Goal: Transaction & Acquisition: Purchase product/service

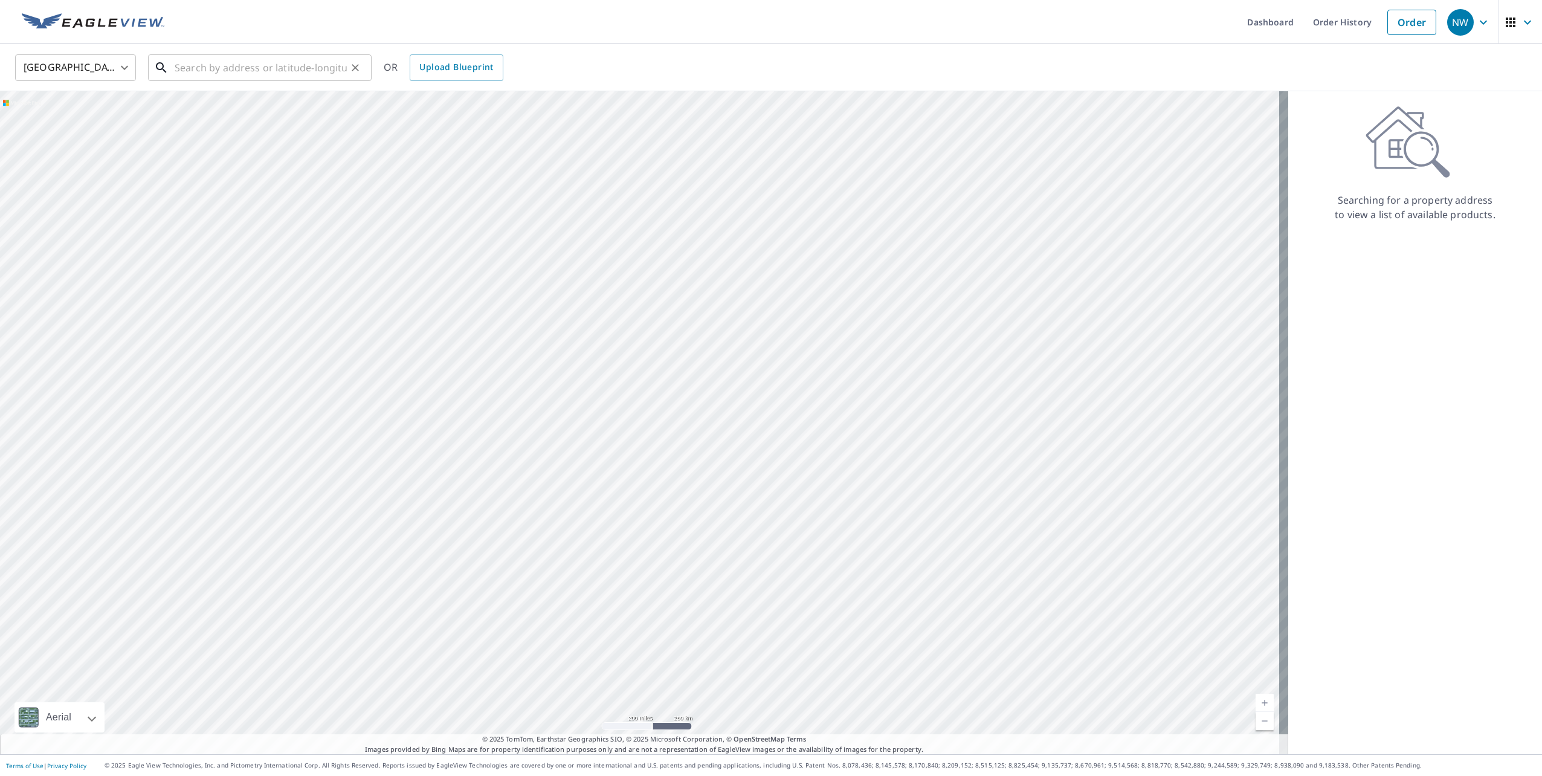
click at [184, 68] on input "text" at bounding box center [261, 68] width 172 height 34
click at [205, 106] on span "[STREET_ADDRESS]" at bounding box center [267, 102] width 190 height 15
type input "[STREET_ADDRESS][PERSON_NAME]"
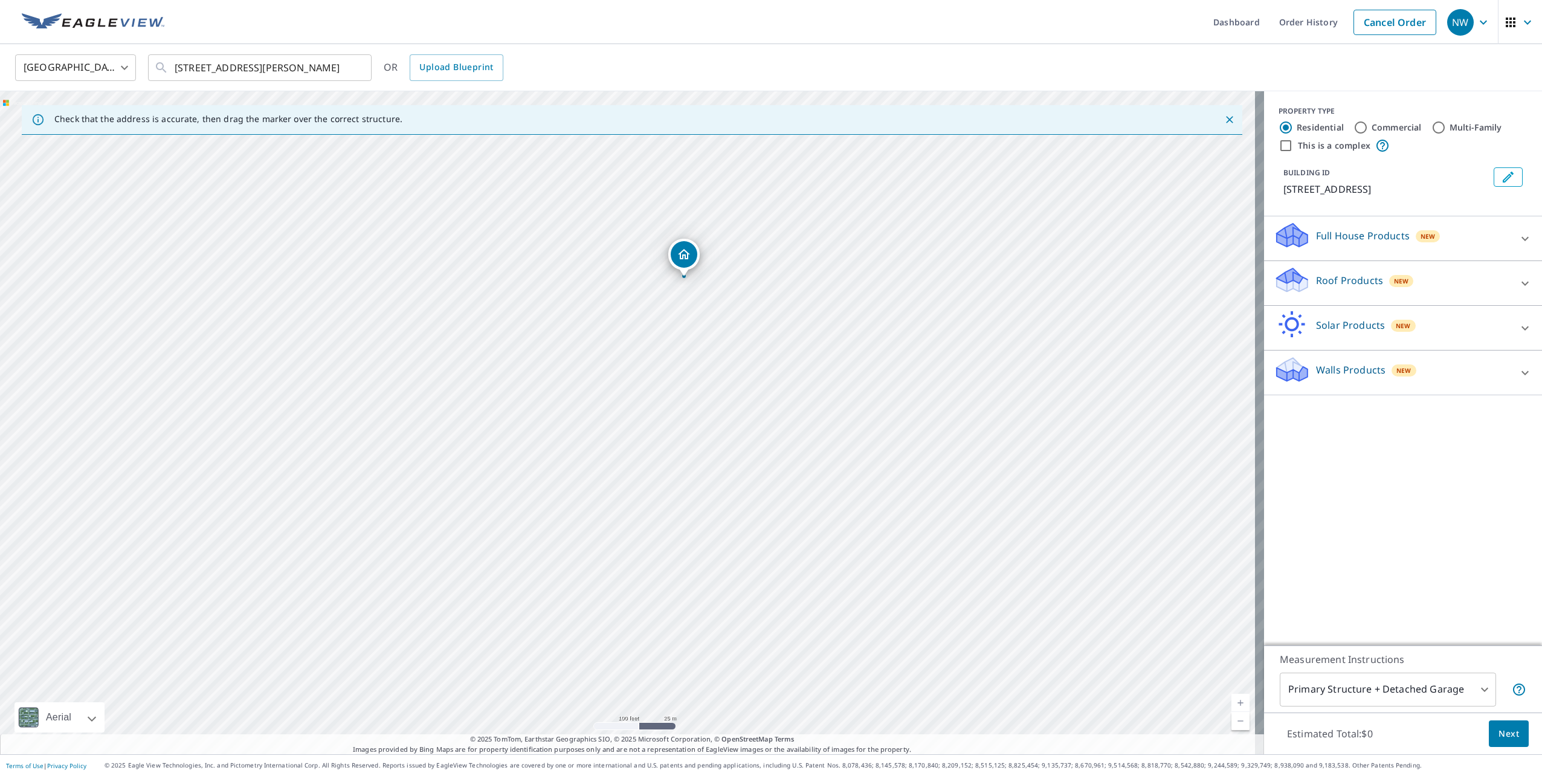
drag, startPoint x: 776, startPoint y: 348, endPoint x: 829, endPoint y: 431, distance: 98.9
click at [832, 434] on div "[STREET_ADDRESS][PERSON_NAME]" at bounding box center [632, 422] width 1264 height 663
drag, startPoint x: 893, startPoint y: 291, endPoint x: 908, endPoint y: 301, distance: 18.4
click at [908, 301] on div "[STREET_ADDRESS][PERSON_NAME]" at bounding box center [632, 422] width 1264 height 663
click at [1523, 287] on icon at bounding box center [1525, 283] width 15 height 15
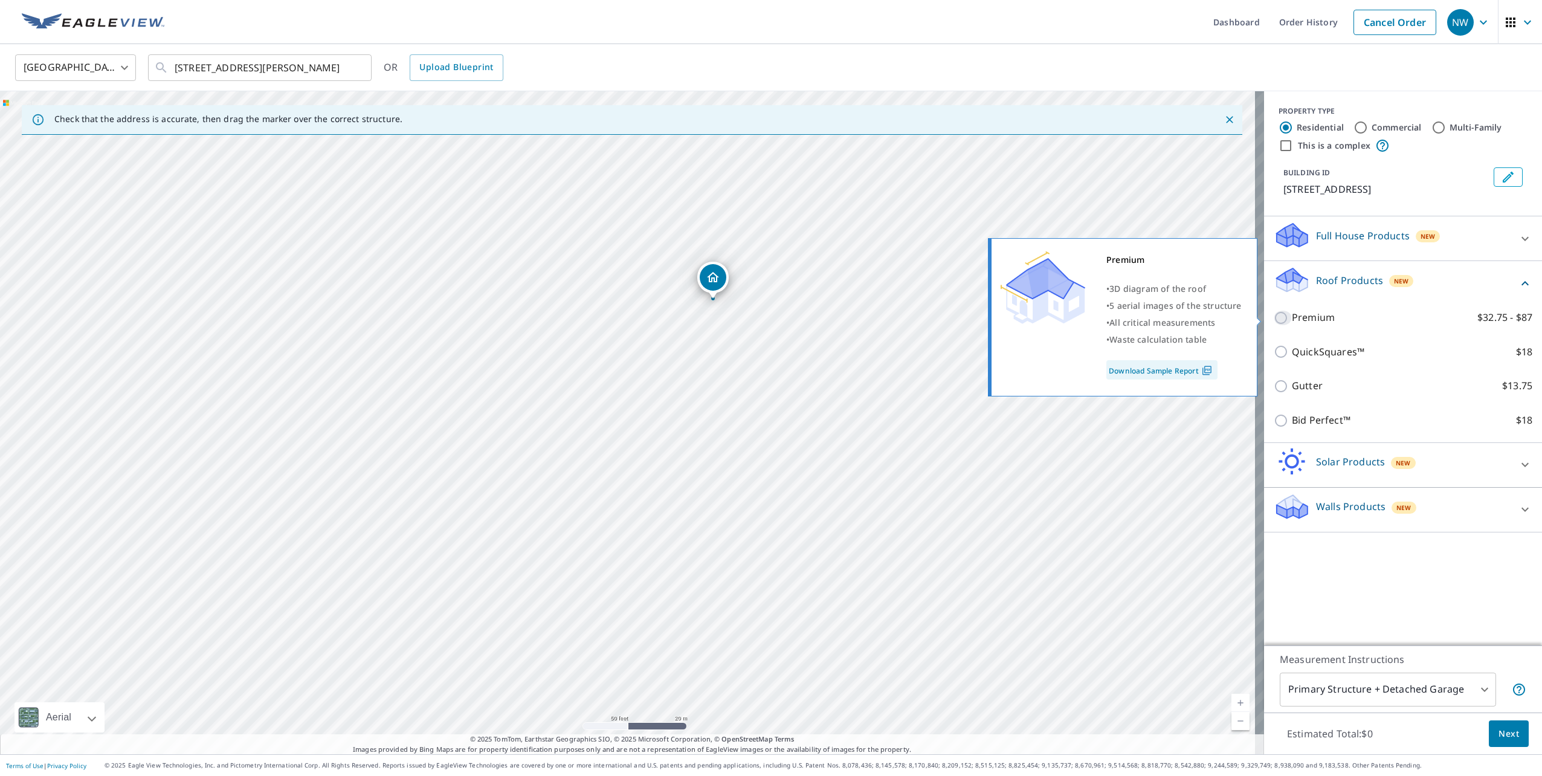
click at [1274, 317] on input "Premium $32.75 - $87" at bounding box center [1283, 318] width 18 height 15
checkbox input "true"
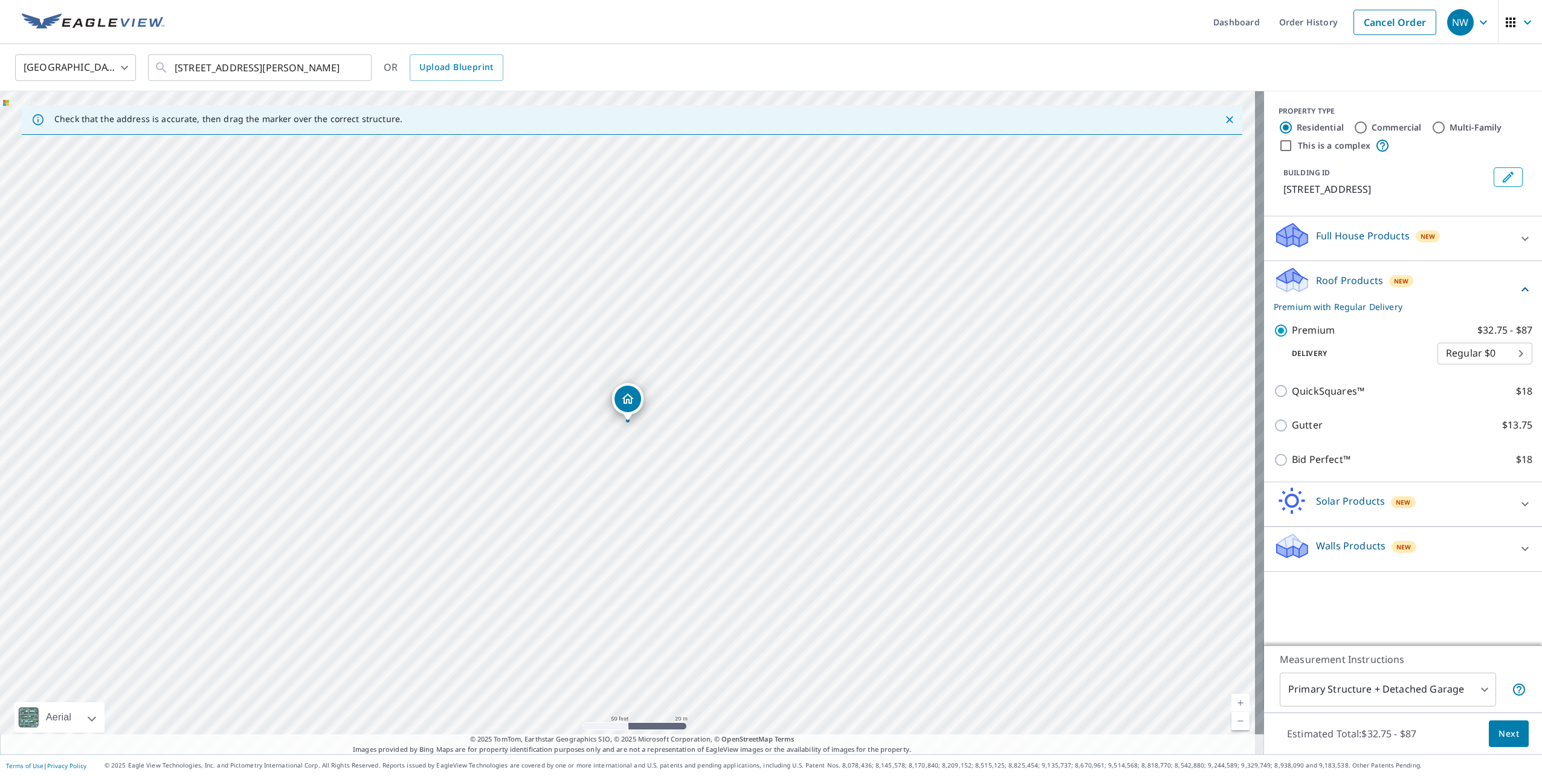
click at [1509, 352] on body "NW NW Dashboard Order History Cancel Order NW [GEOGRAPHIC_DATA] US ​ [STREET_AD…" at bounding box center [771, 388] width 1542 height 776
click at [1472, 395] on li "3 Hour $42.25" at bounding box center [1475, 397] width 95 height 22
type input "7"
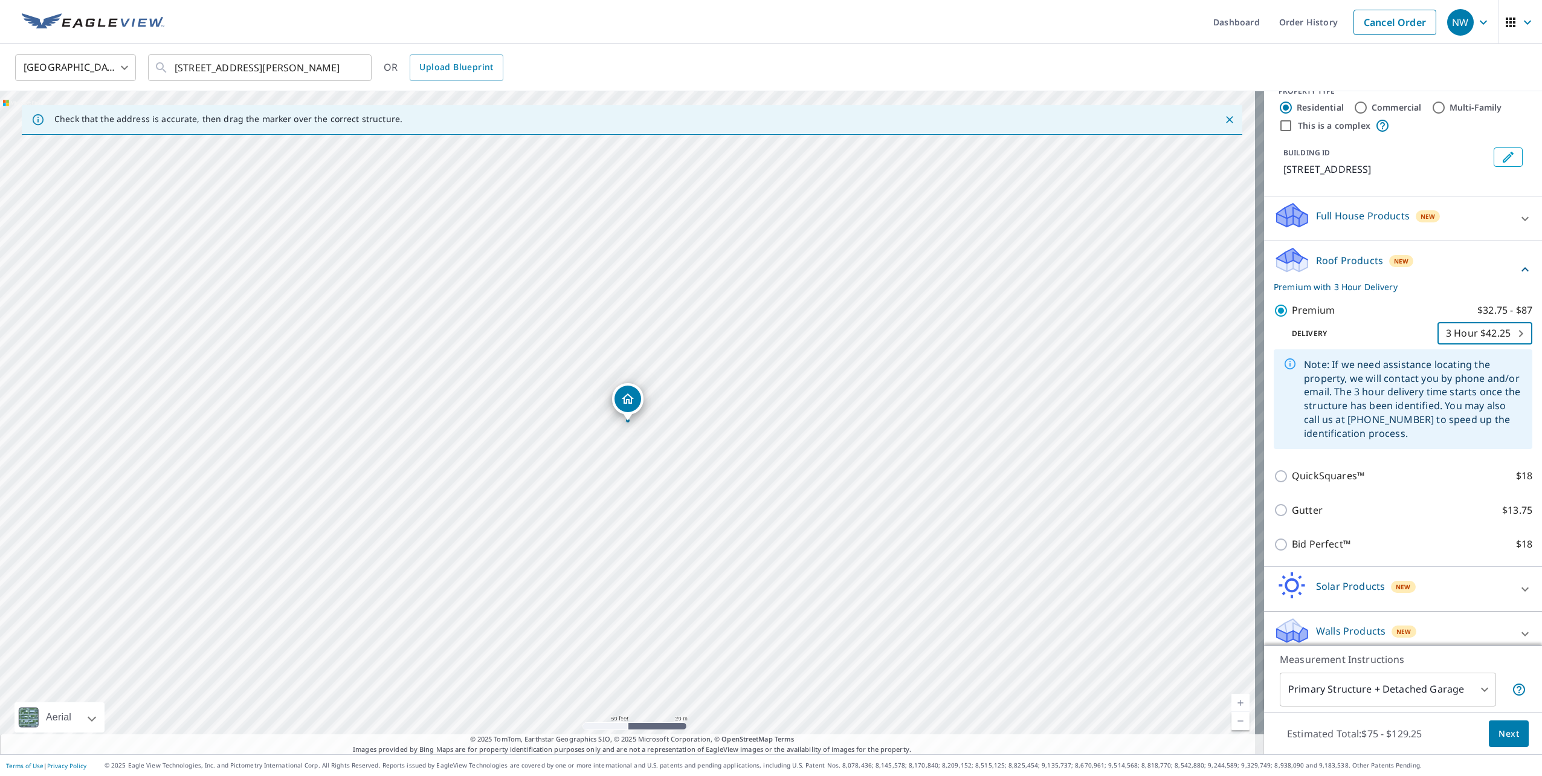
scroll to position [31, 0]
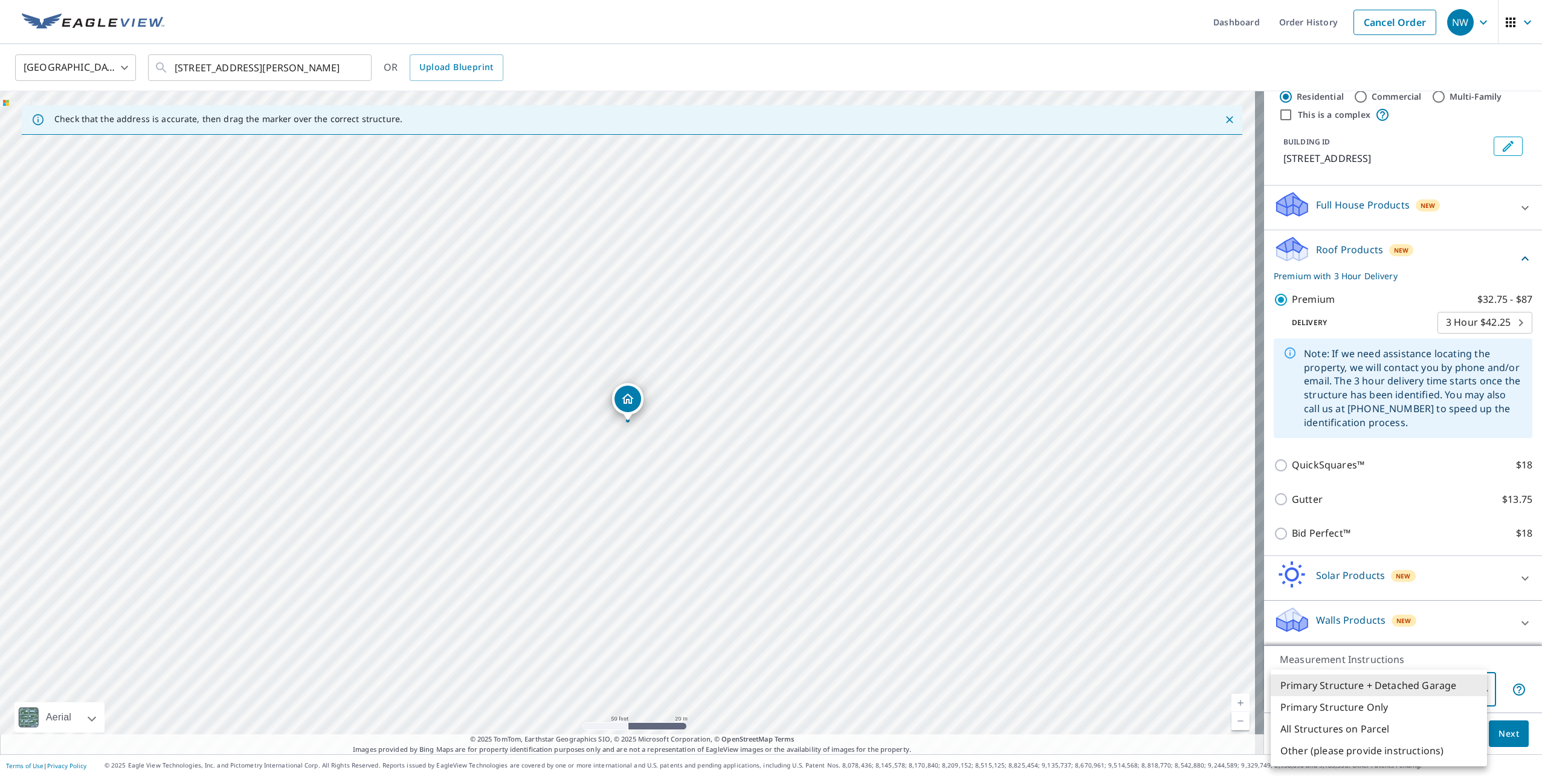
click at [1469, 682] on body "NW NW Dashboard Order History Cancel Order NW [GEOGRAPHIC_DATA] US ​ [STREET_AD…" at bounding box center [771, 388] width 1542 height 776
click at [1375, 705] on li "Primary Structure Only" at bounding box center [1379, 707] width 216 height 22
type input "2"
click at [1499, 733] on span "Next" at bounding box center [1509, 733] width 21 height 15
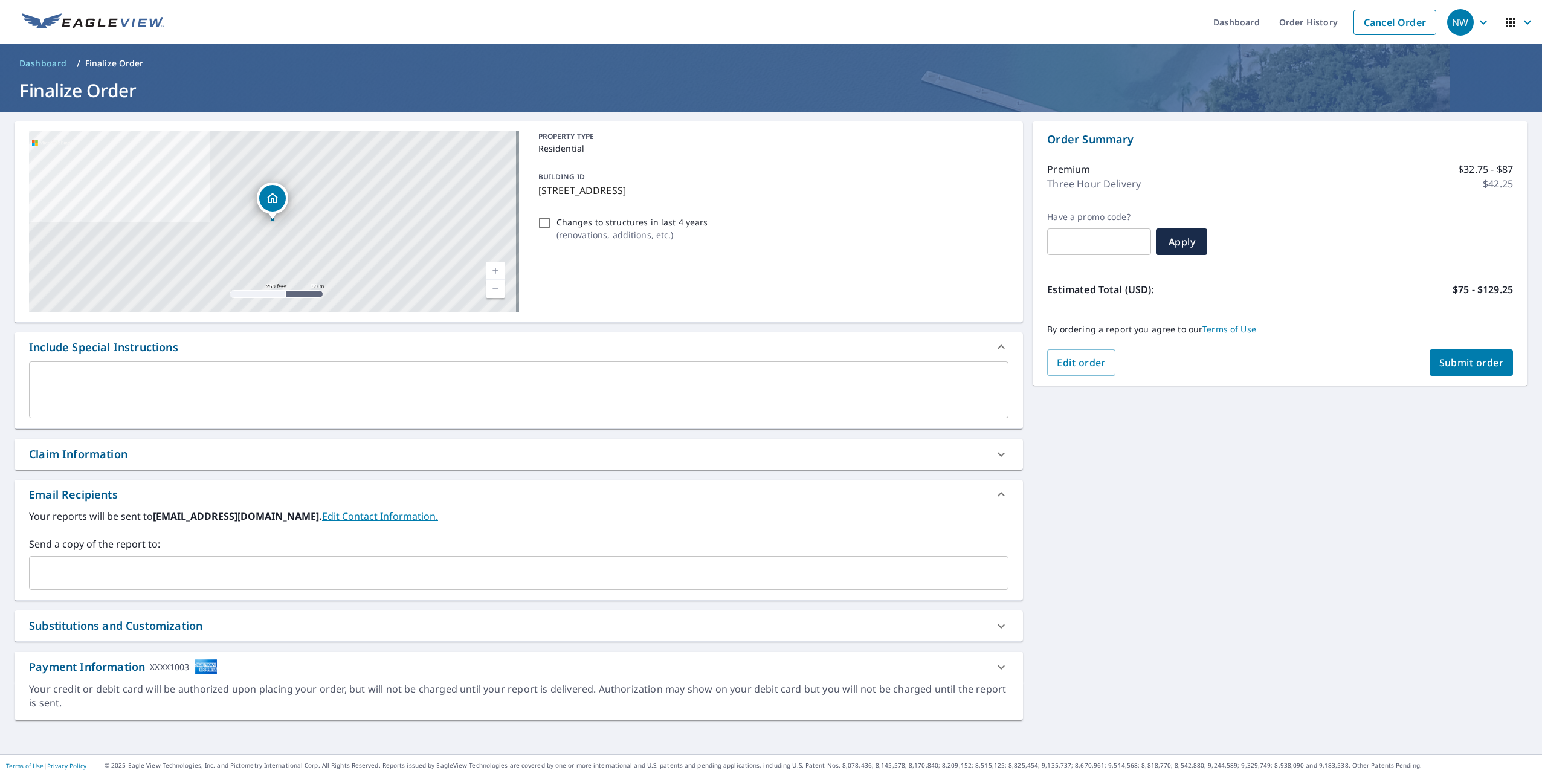
click at [1454, 362] on span "Submit order" at bounding box center [1471, 362] width 65 height 13
